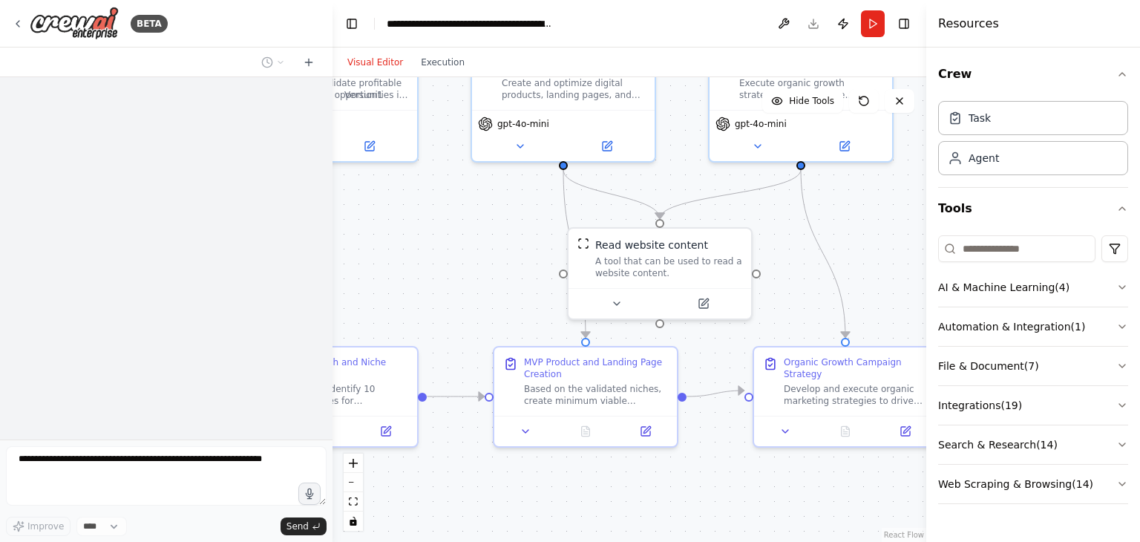
drag, startPoint x: 528, startPoint y: 362, endPoint x: 355, endPoint y: 260, distance: 201.5
click at [355, 260] on div ".deletable-edge-delete-btn { width: 20px; height: 20px; border: 0px solid #ffff…" at bounding box center [629, 309] width 594 height 464
click at [985, 114] on div "Task" at bounding box center [979, 117] width 22 height 15
click at [983, 171] on div "Agent" at bounding box center [1033, 157] width 190 height 34
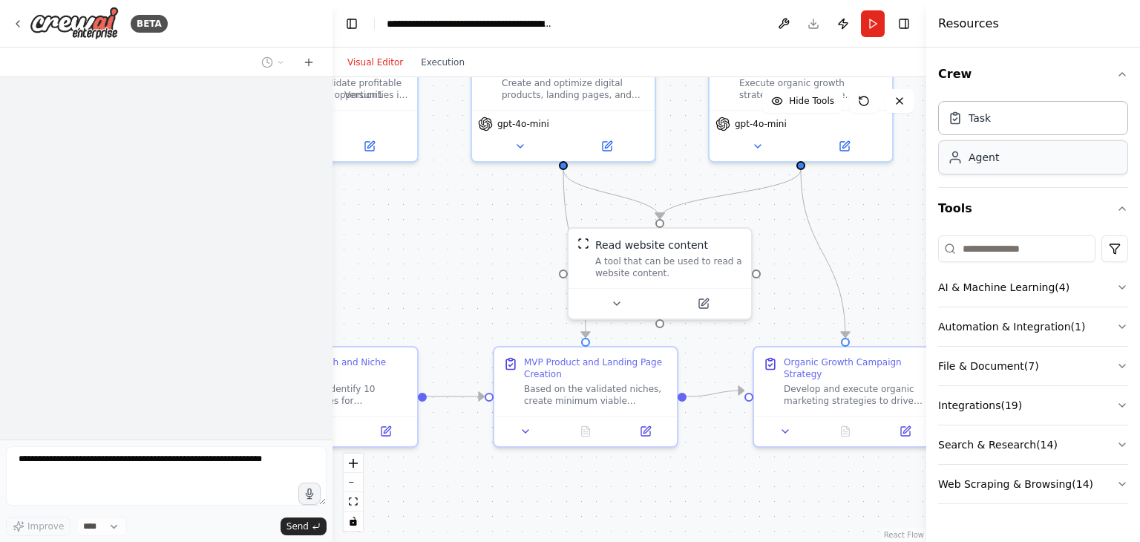
click at [983, 171] on div "Agent" at bounding box center [1033, 157] width 190 height 34
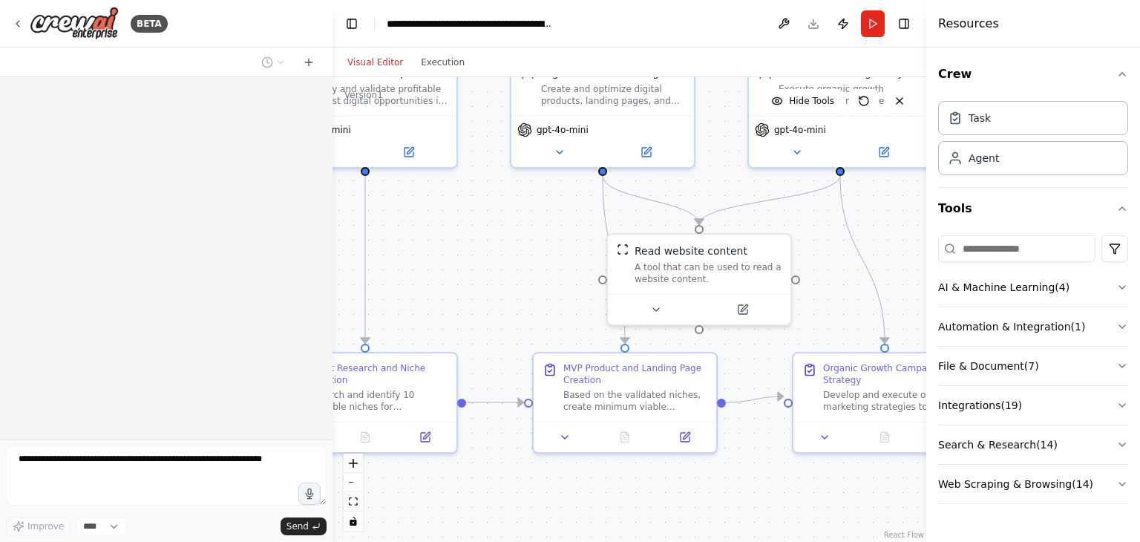
drag, startPoint x: 771, startPoint y: 241, endPoint x: 809, endPoint y: 245, distance: 38.8
click at [809, 245] on div ".deletable-edge-delete-btn { width: 20px; height: 20px; border: 0px solid #ffff…" at bounding box center [629, 309] width 594 height 464
